Goal: Find contact information: Find contact information

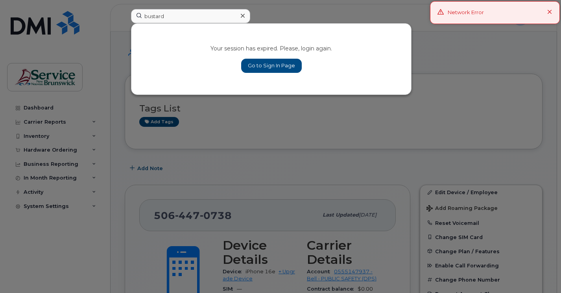
type input "bustard"
click at [281, 69] on link "Go to Sign In Page" at bounding box center [271, 66] width 61 height 14
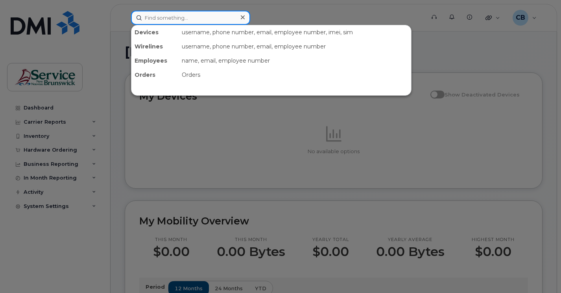
click at [157, 15] on input at bounding box center [190, 18] width 119 height 14
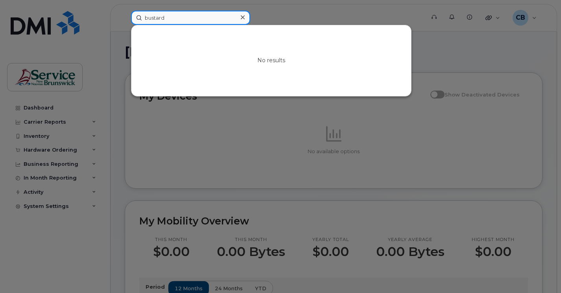
type input "bustard"
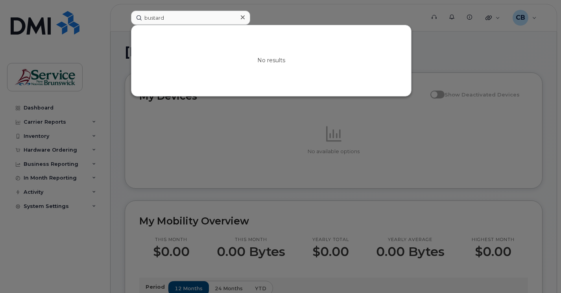
click at [243, 19] on icon at bounding box center [243, 17] width 4 height 6
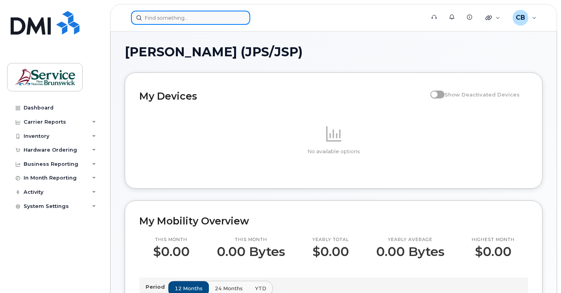
click at [232, 21] on input at bounding box center [190, 18] width 119 height 14
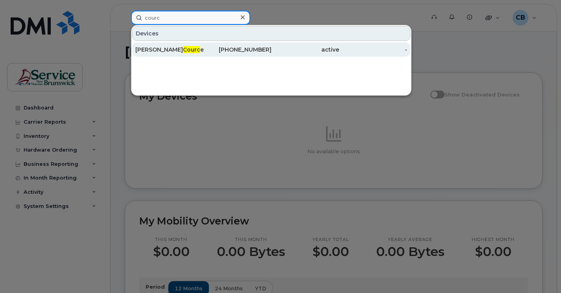
type input "courc"
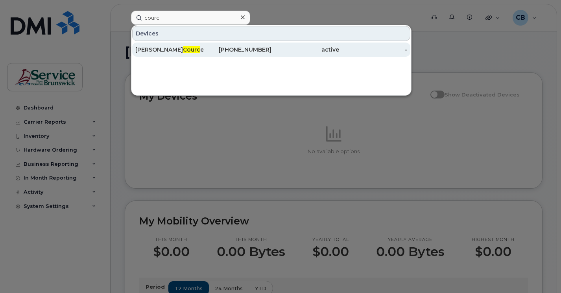
click at [183, 51] on span "Courc" at bounding box center [191, 49] width 17 height 7
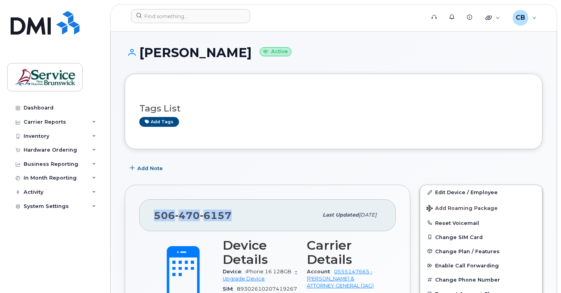
drag, startPoint x: 230, startPoint y: 215, endPoint x: 153, endPoint y: 217, distance: 76.8
click at [153, 217] on div "506 470 6157 Last updated Jul 22, 2025" at bounding box center [267, 214] width 257 height 31
copy span "506 470 6157"
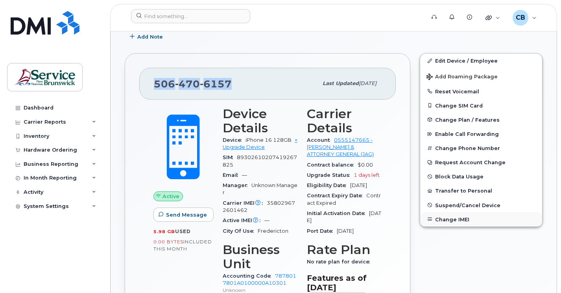
scroll to position [118, 0]
